Goal: Task Accomplishment & Management: Manage account settings

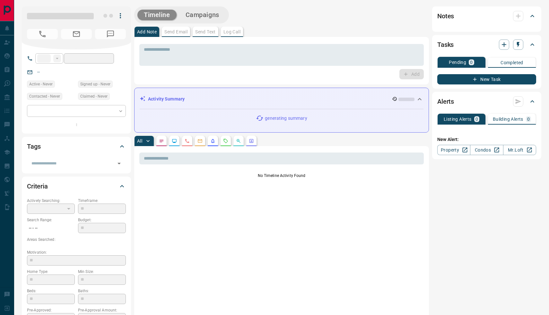
type input "**"
type input "**********"
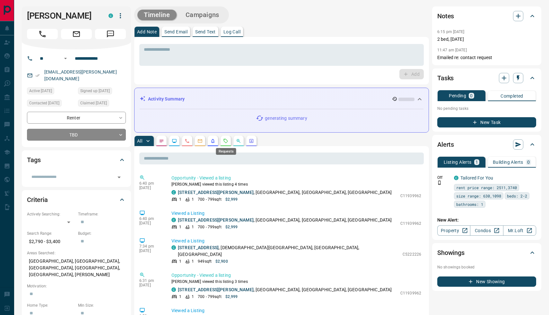
click at [226, 141] on icon "Requests" at bounding box center [225, 140] width 5 height 5
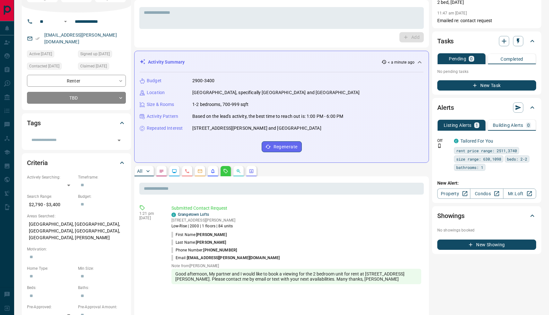
scroll to position [34, 0]
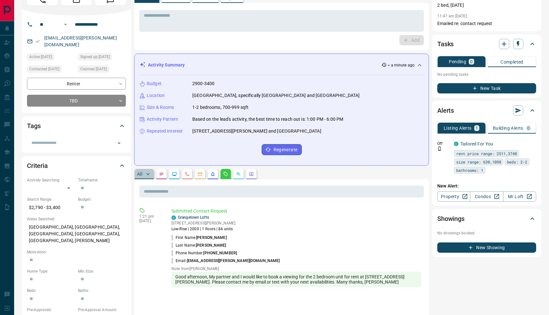
click at [148, 179] on button "All" at bounding box center [144, 174] width 19 height 10
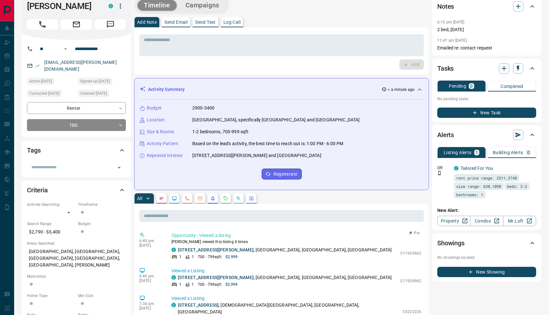
scroll to position [12, 0]
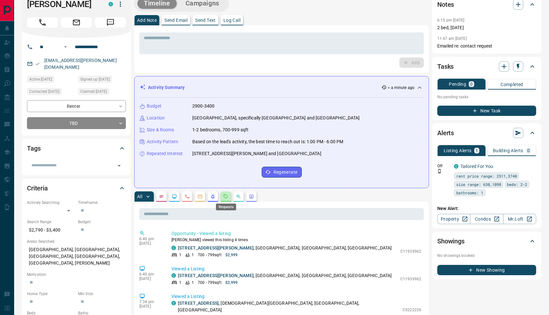
click at [226, 194] on icon "Requests" at bounding box center [225, 196] width 5 height 5
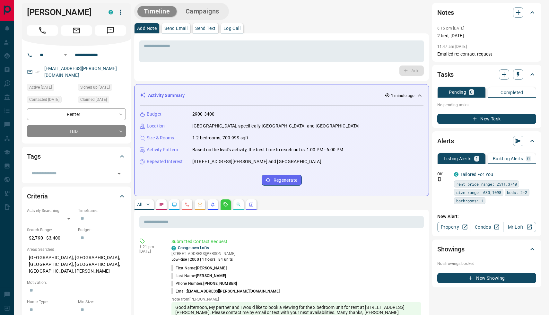
scroll to position [0, 0]
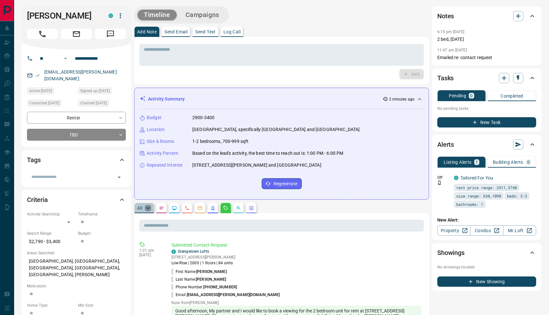
click at [147, 207] on icon "button" at bounding box center [148, 208] width 6 height 6
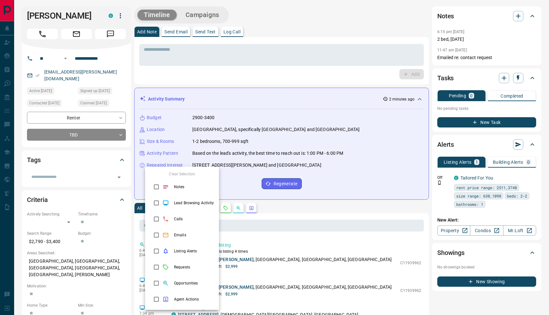
click at [261, 215] on div at bounding box center [274, 157] width 549 height 315
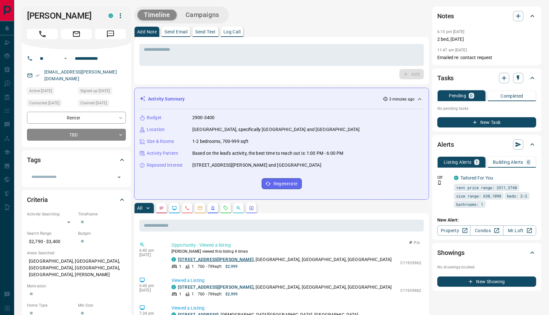
click at [197, 260] on link "[STREET_ADDRESS][PERSON_NAME]" at bounding box center [216, 259] width 76 height 5
